Goal: Task Accomplishment & Management: Complete application form

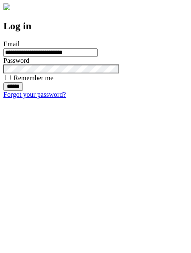
type input "**********"
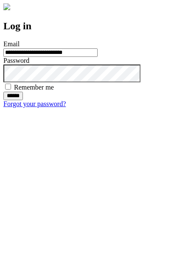
click at [23, 100] on input "******" at bounding box center [13, 96] width 20 height 8
